Goal: Subscribe to service/newsletter

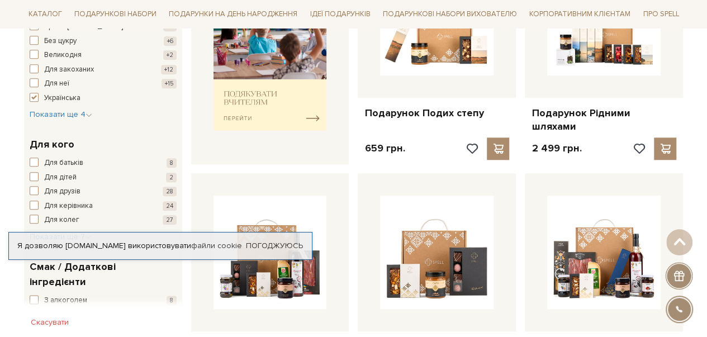
scroll to position [447, 0]
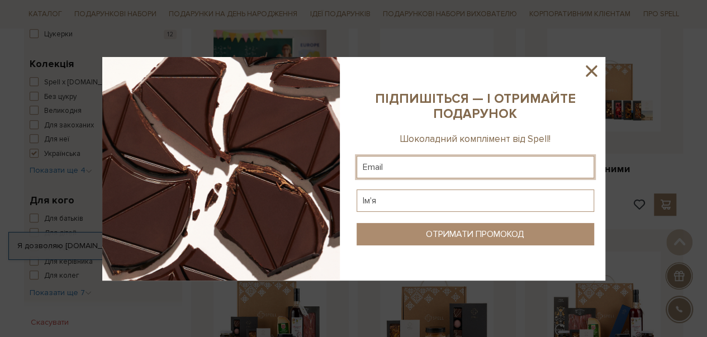
click at [396, 160] on input "text" at bounding box center [474, 167] width 237 height 22
type input "[EMAIL_ADDRESS][DOMAIN_NAME]"
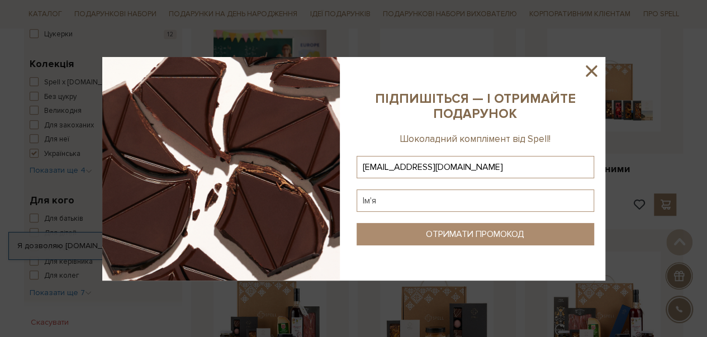
type input "[EMAIL_ADDRESS][DOMAIN_NAME]"
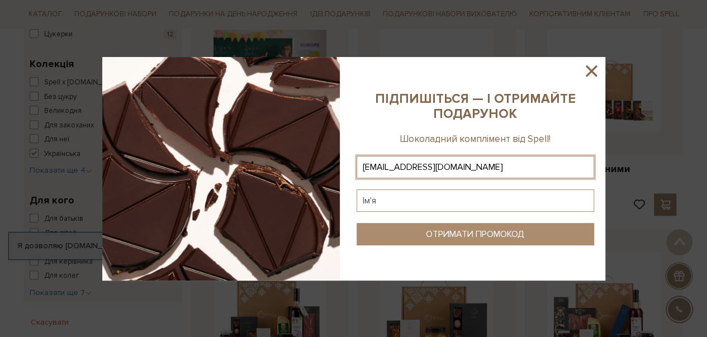
click at [441, 202] on input "text" at bounding box center [474, 200] width 237 height 22
type input "[PERSON_NAME]"
click at [476, 232] on div "ОТРИМАТИ ПРОМОКОД" at bounding box center [475, 234] width 98 height 11
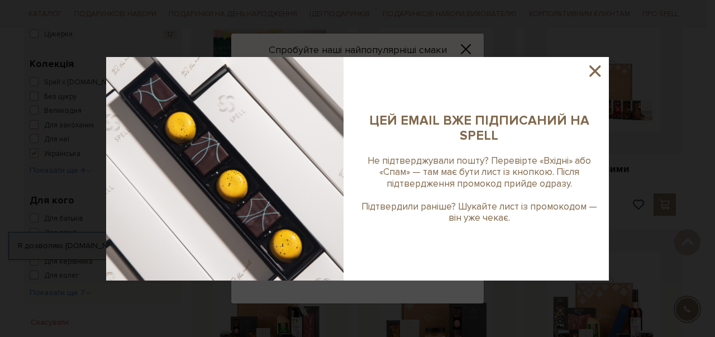
click at [595, 71] on icon at bounding box center [594, 70] width 11 height 11
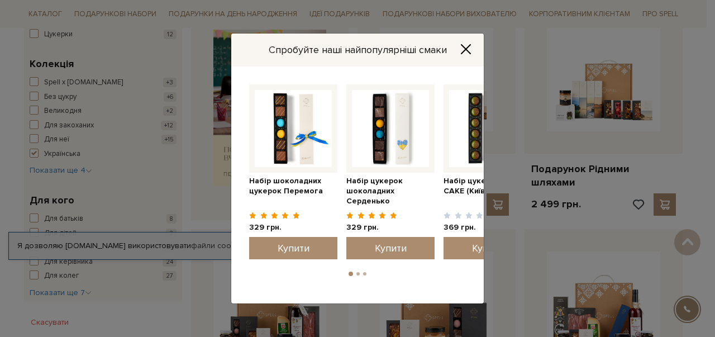
click at [461, 48] on icon "Close" at bounding box center [465, 49] width 11 height 11
